Goal: Task Accomplishment & Management: Complete application form

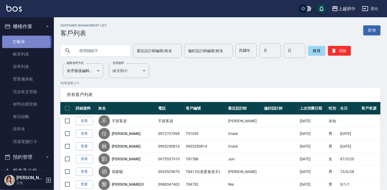
click at [24, 43] on link "打帳單" at bounding box center [27, 42] width 50 height 12
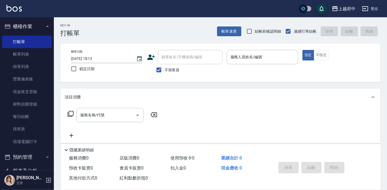
click at [167, 69] on span "不留客資" at bounding box center [172, 70] width 15 height 6
click at [165, 69] on input "不留客資" at bounding box center [158, 69] width 11 height 11
checkbox input "false"
click at [149, 56] on icon at bounding box center [151, 56] width 8 height 5
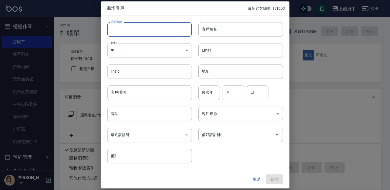
click at [154, 32] on input "客戶編號" at bounding box center [149, 29] width 85 height 15
type input "ㄒ"
type input "V86996"
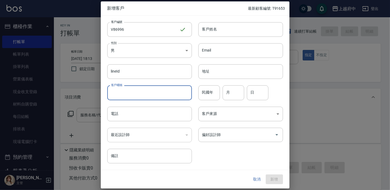
click at [129, 92] on input "客戶暱稱" at bounding box center [149, 92] width 85 height 15
type input "2027/09"
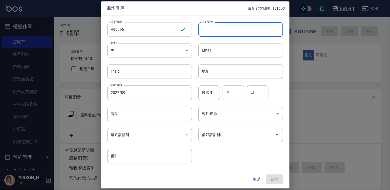
click at [235, 34] on input "客戶姓名" at bounding box center [240, 29] width 85 height 15
type input "D"
type input "ㄋ"
type input "[PERSON_NAME]"
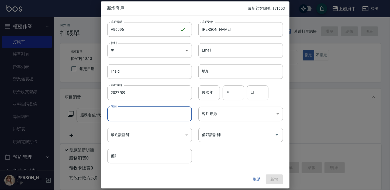
click at [139, 114] on input "電話" at bounding box center [149, 113] width 85 height 15
type input "0955079844"
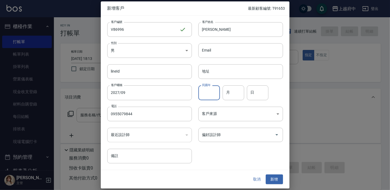
click at [213, 91] on input "民國年" at bounding box center [209, 92] width 22 height 15
type input "1"
type input "82"
type input "11"
type input "22"
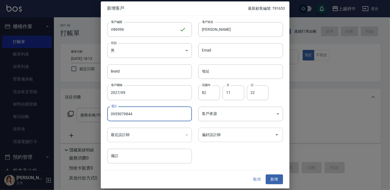
click at [242, 134] on input "偏好設計師" at bounding box center [237, 134] width 72 height 9
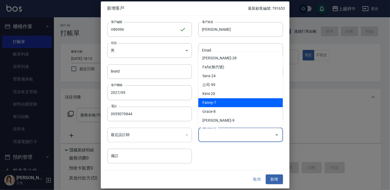
scroll to position [24, 0]
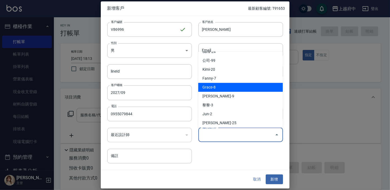
click at [220, 89] on li "Grace-8" at bounding box center [240, 87] width 85 height 9
type input "Grace"
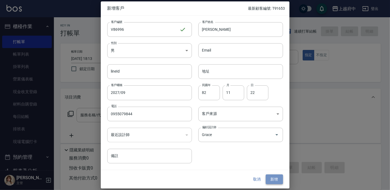
click at [277, 180] on button "新增" at bounding box center [274, 179] width 17 height 10
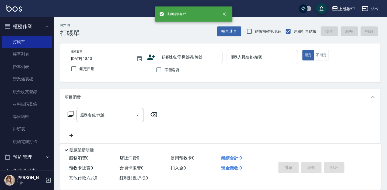
click at [155, 59] on div "顧客姓名/手機號碼/編號 顧客姓名/手機號碼/編號" at bounding box center [184, 57] width 75 height 14
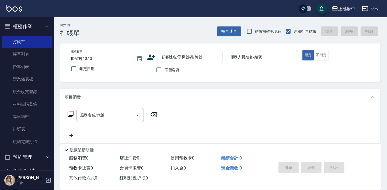
click at [153, 57] on icon at bounding box center [151, 57] width 8 height 8
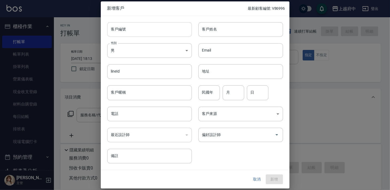
click at [158, 23] on input "客戶編號" at bounding box center [149, 29] width 85 height 15
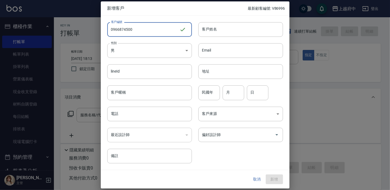
drag, startPoint x: 151, startPoint y: 27, endPoint x: 13, endPoint y: 43, distance: 138.6
click at [10, 45] on div "新增客戶 最新顧客編號: V86996 客戶編號 0966874500 ​ 客戶編號 客戶姓名 客戶姓名 性別 男 [DEMOGRAPHIC_DATA] 性別…" at bounding box center [195, 95] width 390 height 190
type input "0966874500"
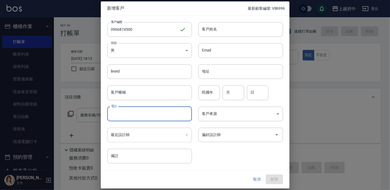
click at [142, 118] on input "電話" at bounding box center [149, 113] width 85 height 15
paste input "0966874500"
type input "0966874500"
click at [226, 29] on input "客戶姓名" at bounding box center [240, 29] width 85 height 15
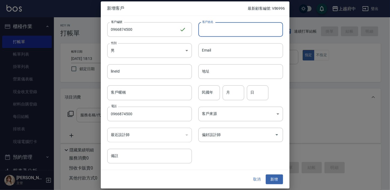
type input "ㄑ"
type input "[PERSON_NAME]"
click at [213, 91] on input "民國年" at bounding box center [209, 92] width 22 height 15
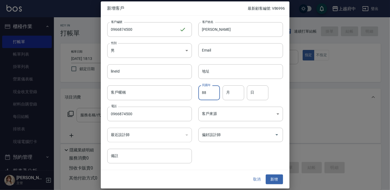
type input "88"
type input "03"
type input "09"
click at [279, 180] on button "新增" at bounding box center [274, 179] width 17 height 10
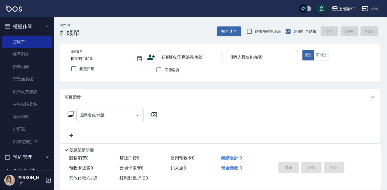
click at [150, 56] on icon at bounding box center [151, 56] width 8 height 5
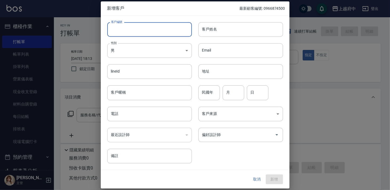
click at [172, 26] on input "客戶編號" at bounding box center [149, 29] width 85 height 15
drag, startPoint x: 154, startPoint y: 29, endPoint x: 59, endPoint y: 29, distance: 95.1
click at [59, 29] on div "新增客戶 最新顧客編號: 0966874500 客戶編號 0955054492 ​ 客戶編號 客戶姓名 客戶姓名 性別 男 [DEMOGRAPHIC_DATA…" at bounding box center [195, 95] width 390 height 190
type input "0955054492"
click at [150, 94] on input "客戶暱稱" at bounding box center [149, 92] width 85 height 15
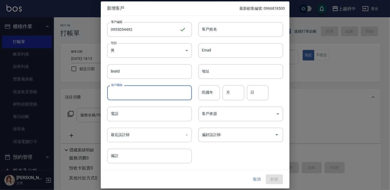
paste input "0955054492"
drag, startPoint x: 145, startPoint y: 95, endPoint x: 64, endPoint y: 90, distance: 81.2
click at [64, 90] on div "新增客戶 最新顧客編號: 0966874500 客戶編號 0955054492 ​ 客戶編號 客戶姓名 客戶姓名 性別 男 [DEMOGRAPHIC_DATA…" at bounding box center [195, 95] width 390 height 190
paste input "text"
type input "0955054492"
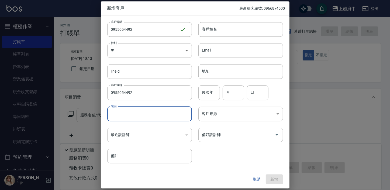
click at [135, 109] on input "電話" at bounding box center [149, 113] width 85 height 15
paste input "0955054492"
type input "0955054492"
drag, startPoint x: 145, startPoint y: 93, endPoint x: 68, endPoint y: 83, distance: 77.2
click at [68, 83] on div "新增客戶 最新顧客編號: 0966874500 客戶編號 0955054492 ​ 客戶編號 客戶姓名 客戶姓名 性別 男 [DEMOGRAPHIC_DATA…" at bounding box center [195, 95] width 390 height 190
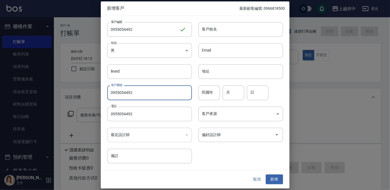
type input "ㄑ"
type input "2027/09"
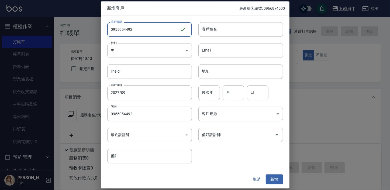
drag, startPoint x: 139, startPoint y: 31, endPoint x: 47, endPoint y: 38, distance: 92.1
click at [48, 37] on div "新增客戶 最新顧客編號: 0966874500 客戶編號 0955054492 ​ 客戶編號 客戶姓名 客戶姓名 性別 男 [DEMOGRAPHIC_DATA…" at bounding box center [195, 95] width 390 height 190
type input "V86995"
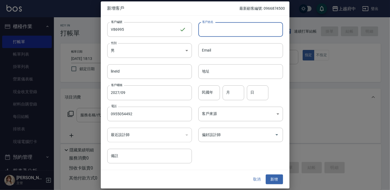
click at [220, 23] on input "客戶姓名" at bounding box center [240, 29] width 85 height 15
type input "D"
type input "J"
type input "ㄋ"
type input "[PERSON_NAME]"
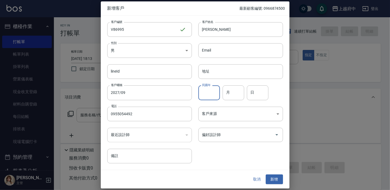
click at [207, 92] on input "民國年" at bounding box center [209, 92] width 22 height 15
type input "84"
type input "10"
type input "15"
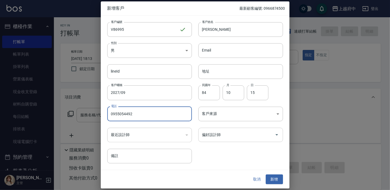
click at [222, 134] on input "偏好設計師" at bounding box center [237, 134] width 72 height 9
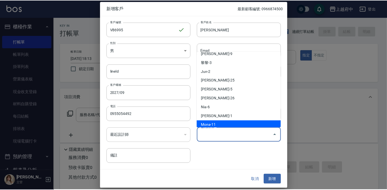
scroll to position [106, 0]
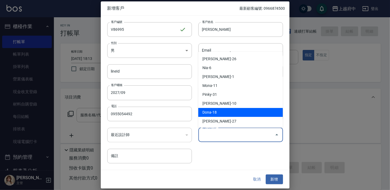
click at [240, 112] on li "Dona-18" at bounding box center [240, 112] width 85 height 9
type input "Dona"
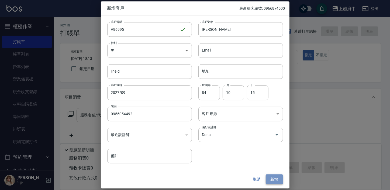
click at [279, 181] on button "新增" at bounding box center [274, 179] width 17 height 10
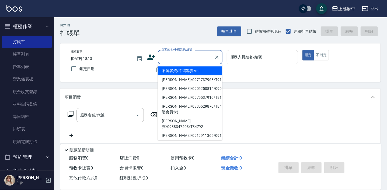
click at [167, 60] on input "顧客姓名/手機號碼/編號" at bounding box center [186, 56] width 52 height 9
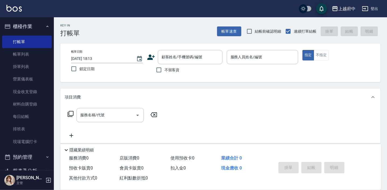
click at [247, 81] on div "帳單日期 [DATE] 18:13 鎖定日期 顧客姓名/手機號碼/編號 顧客姓名/手機號碼/編號 不留客資 服務人員姓名/編號 服務人員姓名/編號 指定 不指定" at bounding box center [220, 62] width 320 height 39
click at [178, 70] on span "不留客資" at bounding box center [172, 70] width 15 height 6
click at [165, 70] on input "不留客資" at bounding box center [158, 69] width 11 height 11
checkbox input "true"
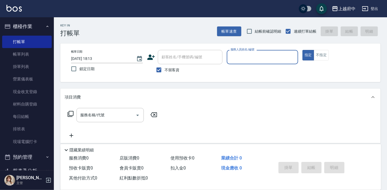
click at [235, 55] on input "服務人員姓名/編號" at bounding box center [262, 56] width 67 height 9
type input "Dona-18"
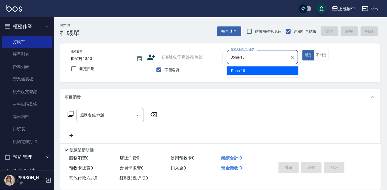
type button "true"
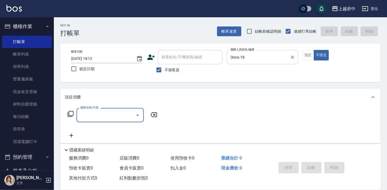
type input "3"
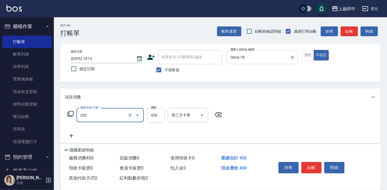
type input "有機洗髮(200)"
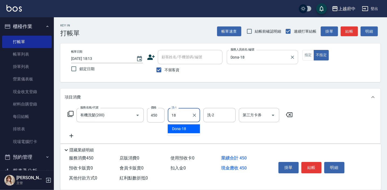
type input "Dona-18"
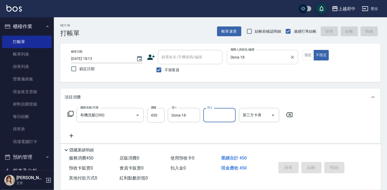
type input "[DATE] 18:16"
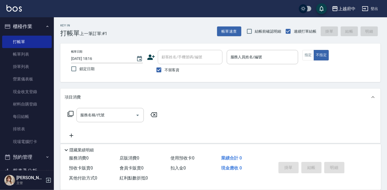
click at [166, 68] on span "不留客資" at bounding box center [172, 70] width 15 height 6
click at [165, 68] on input "不留客資" at bounding box center [158, 69] width 11 height 11
checkbox input "false"
click at [174, 59] on div "顧客姓名/手機號碼/編號 顧客姓名/手機號碼/編號" at bounding box center [190, 57] width 65 height 14
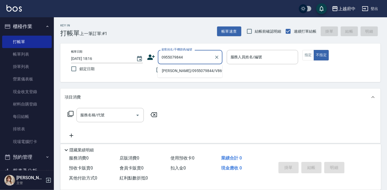
type input "[PERSON_NAME]/0955079844/V86996"
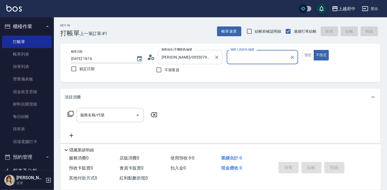
type input "Grace-8"
click at [314, 50] on button "不指定" at bounding box center [321, 55] width 15 height 11
type button "false"
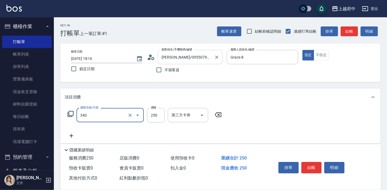
type input "剪髮(340)"
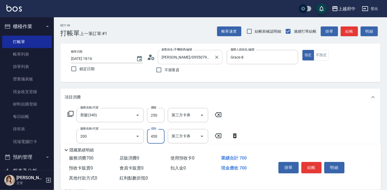
type input "有機洗髮(200)"
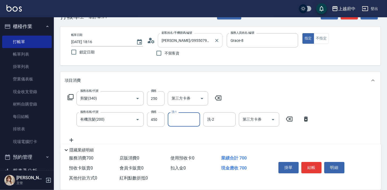
scroll to position [24, 0]
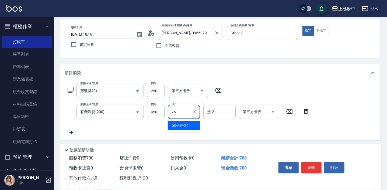
type input "[PERSON_NAME]-26"
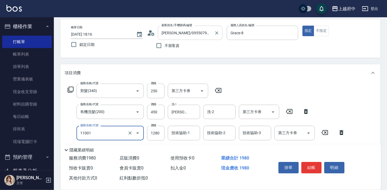
type input "燙髮S(11001)"
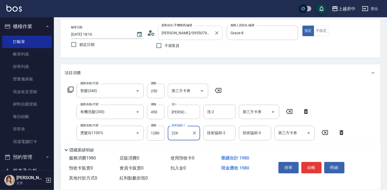
type input "226"
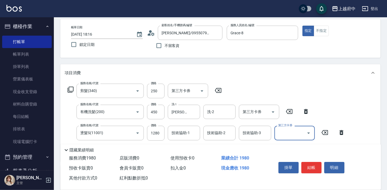
click at [180, 124] on div "服務名稱/代號 剪髮(340) 服務名稱/代號 價格 250 價格 第三方卡券 第三方卡券 服務名稱/代號 有機洗髮(200) 服務名稱/代號 價格 450 …" at bounding box center [207, 120] width 284 height 73
click at [178, 136] on input "技術協助-1" at bounding box center [183, 132] width 27 height 9
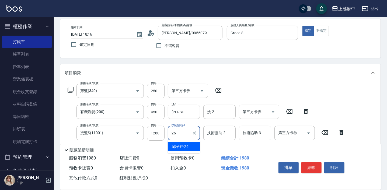
type input "[PERSON_NAME]-26"
type input "側邊壓貼(5001)"
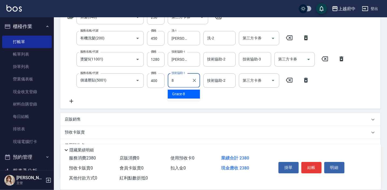
type input "Grace-8"
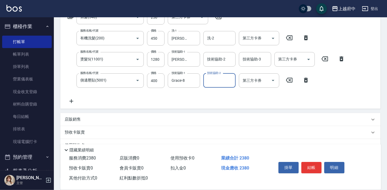
click at [72, 117] on p "店販銷售" at bounding box center [73, 119] width 16 height 6
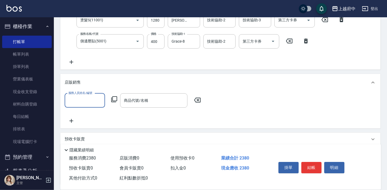
scroll to position [147, 0]
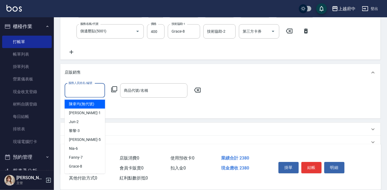
click at [95, 92] on input "服務人員姓名/編號" at bounding box center [85, 90] width 36 height 9
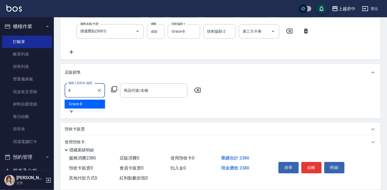
type input "Grace-8"
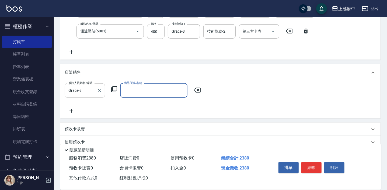
type input "ㄎ"
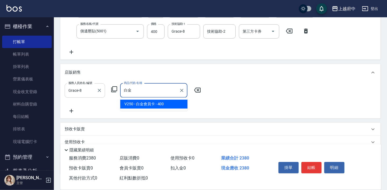
type input "白金會員[PERSON_NAME]"
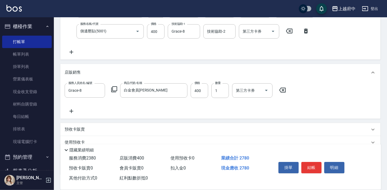
click at [242, 62] on div "項目消費 服務名稱/代號 剪髮(340) 服務名稱/代號 價格 250 價格 第三方卡券 第三方卡券 服務名稱/代號 有機洗髮(200) 服務名稱/代號 價格…" at bounding box center [220, 58] width 320 height 233
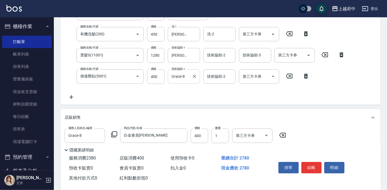
scroll to position [98, 0]
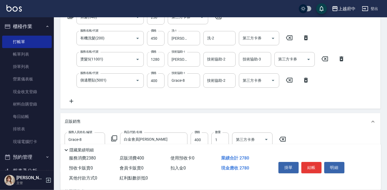
click at [160, 61] on input "1280" at bounding box center [156, 59] width 18 height 15
type input "1390"
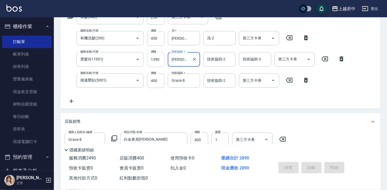
type input "[DATE] 18:17"
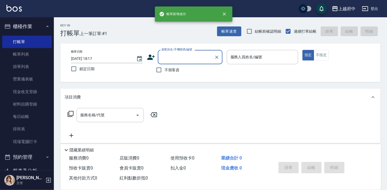
scroll to position [0, 0]
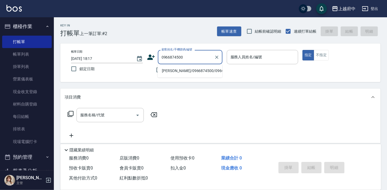
type input "[PERSON_NAME]/0966874500/0966874500"
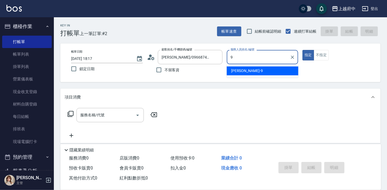
type input "[PERSON_NAME]-9"
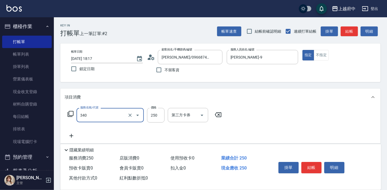
type input "剪髮(340)"
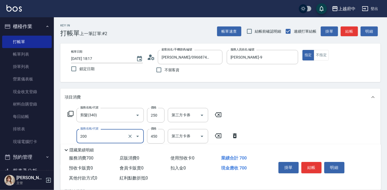
type input "有機洗髮(200)"
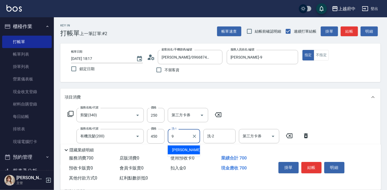
type input "[PERSON_NAME]-9"
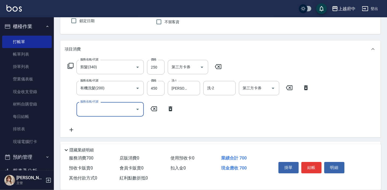
scroll to position [49, 0]
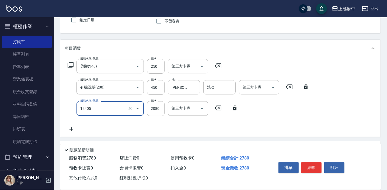
type input "染髮L(12405)"
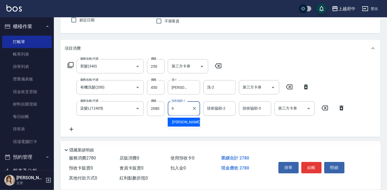
type input "[PERSON_NAME]-9"
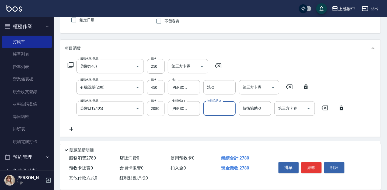
click at [158, 112] on input "2080" at bounding box center [156, 108] width 18 height 15
type input "2600"
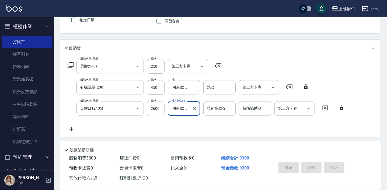
type input "[DATE] 18:18"
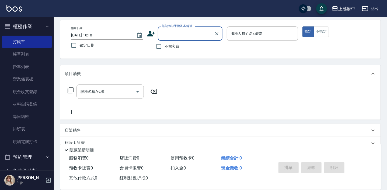
scroll to position [0, 0]
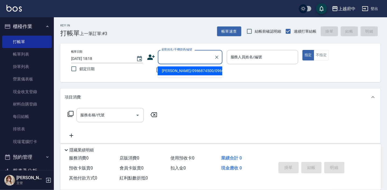
click at [176, 57] on input "顧客姓名/手機號碼/編號" at bounding box center [186, 56] width 52 height 9
type input "[PERSON_NAME]/0955054492/V86995"
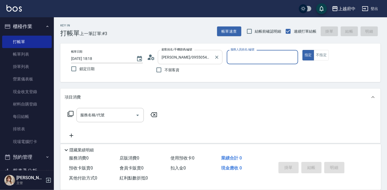
type input "Dona-18"
click at [303, 50] on button "指定" at bounding box center [309, 55] width 12 height 11
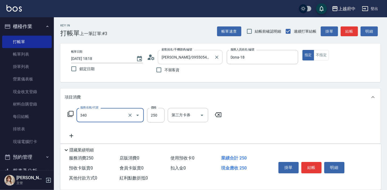
type input "剪髮(340)"
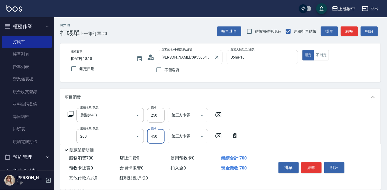
type input "有機洗髮(200)"
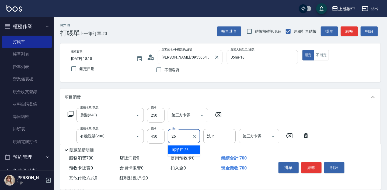
type input "[PERSON_NAME]-26"
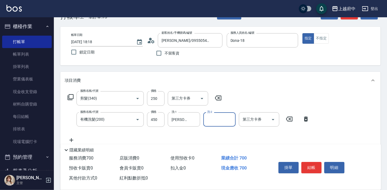
scroll to position [24, 0]
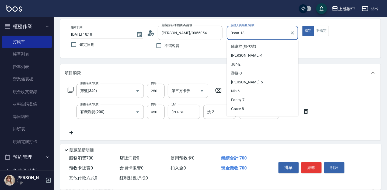
click at [276, 32] on input "Dona-18" at bounding box center [258, 32] width 59 height 9
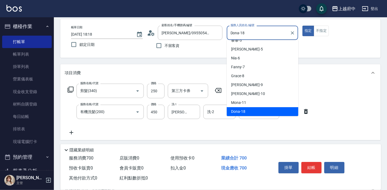
drag, startPoint x: 270, startPoint y: 34, endPoint x: 224, endPoint y: 40, distance: 47.2
click at [224, 40] on div "帳單日期 [DATE] 18:18 鎖定日期 顧客姓名/手機號碼/編號 [PERSON_NAME]/0955054492/V86995 顧客姓名/手機號碼/編…" at bounding box center [220, 39] width 307 height 26
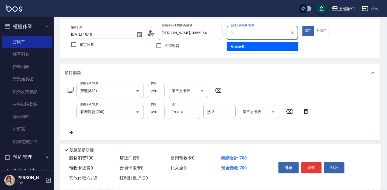
scroll to position [0, 0]
type input "Grace-8"
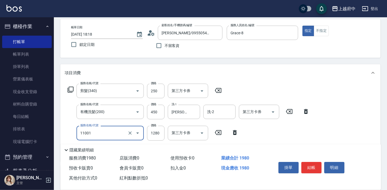
type input "燙髮S(11001)"
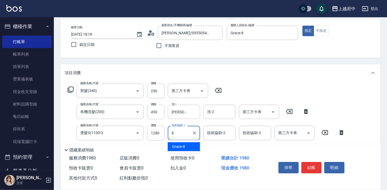
type input "Grace-8"
type input "側邊壓貼(5001)"
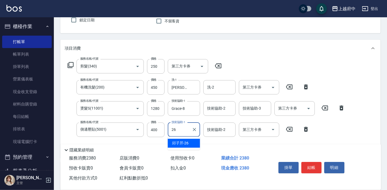
type input "[PERSON_NAME]-26"
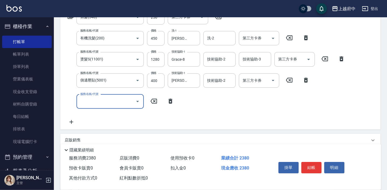
scroll to position [147, 0]
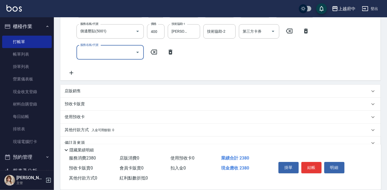
click at [91, 92] on div "店販銷售" at bounding box center [217, 91] width 305 height 6
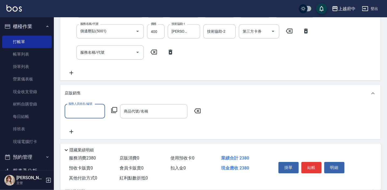
scroll to position [0, 0]
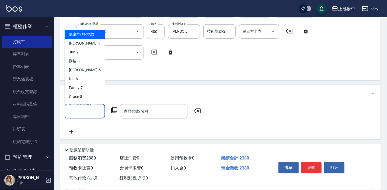
click at [79, 110] on input "服務人員姓名/編號" at bounding box center [85, 110] width 36 height 9
type input "Grace-8"
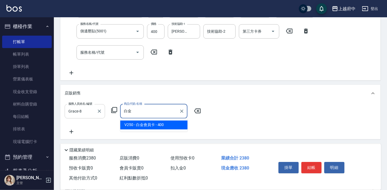
type input "白金會員[PERSON_NAME]"
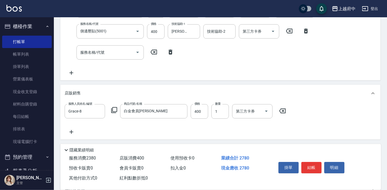
click at [109, 82] on div "項目消費 服務名稱/代號 剪髮(340) 服務名稱/代號 價格 250 價格 第三方卡券 第三方卡券 服務名稱/代號 有機洗髮(200) 服務名稱/代號 價格…" at bounding box center [220, 69] width 320 height 254
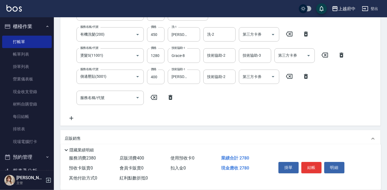
scroll to position [98, 0]
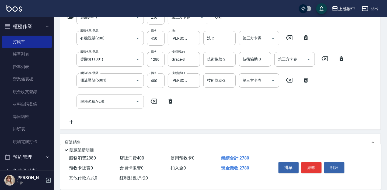
click at [108, 102] on input "服務名稱/代號" at bounding box center [106, 101] width 54 height 9
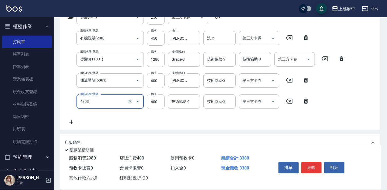
type input "[PERSON_NAME]護(4803)"
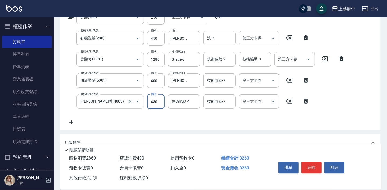
type input "480"
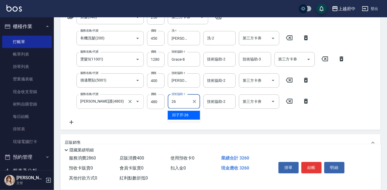
type input "2"
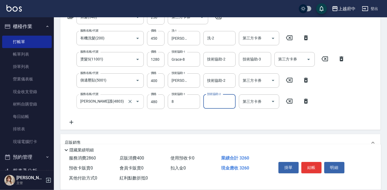
type input "Grace-8"
click at [162, 60] on input "1280" at bounding box center [156, 59] width 18 height 15
click at [155, 62] on input "1280" at bounding box center [156, 59] width 18 height 15
type input "1390"
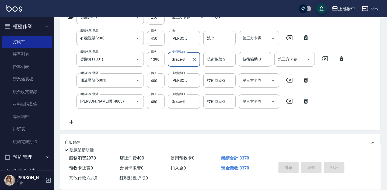
type input "[DATE] 18:20"
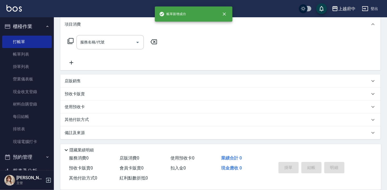
scroll to position [0, 0]
